Goal: Transaction & Acquisition: Subscribe to service/newsletter

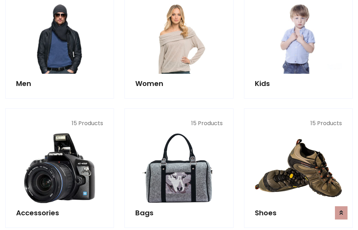
scroll to position [508, 0]
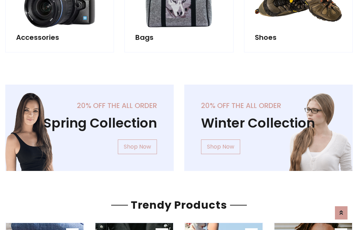
click at [179, 125] on div "20% off the all order Winter Collection Shop Now" at bounding box center [268, 134] width 179 height 98
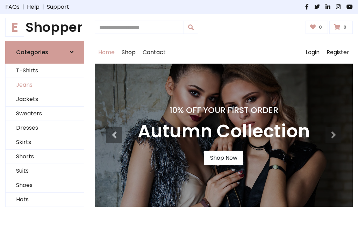
click at [45, 85] on link "Jeans" at bounding box center [45, 85] width 78 height 14
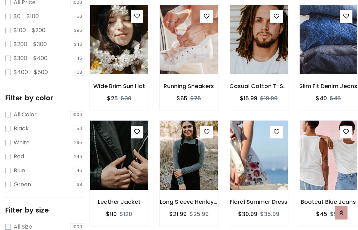
scroll to position [221, 0]
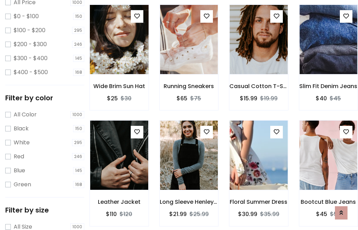
click at [119, 55] on img at bounding box center [119, 40] width 70 height 168
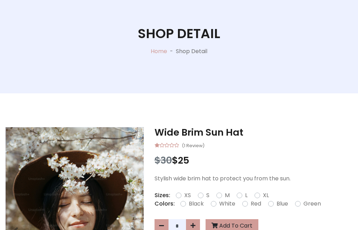
scroll to position [75, 0]
click at [255, 204] on label "Red" at bounding box center [256, 204] width 10 height 8
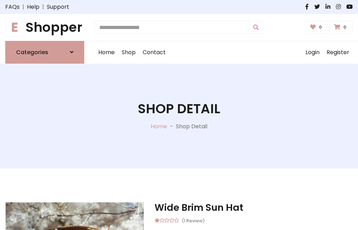
click at [179, 115] on h1 "Shop Detail" at bounding box center [179, 109] width 83 height 16
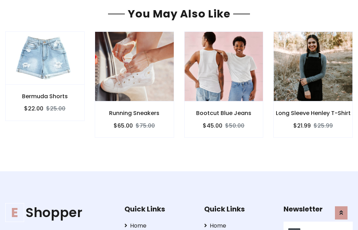
type input "******"
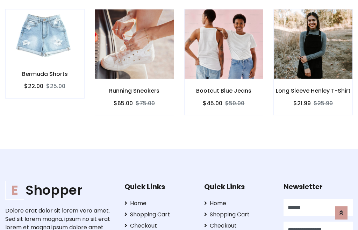
scroll to position [0, 0]
type input "**********"
